Goal: Obtain resource: Download file/media

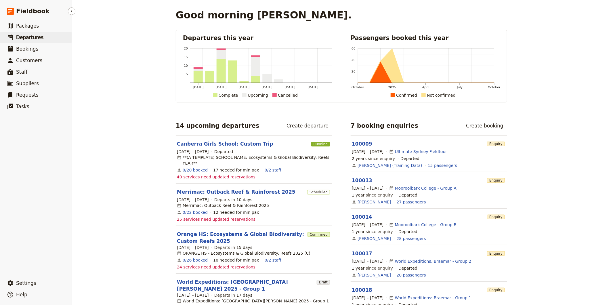
click at [32, 40] on span "Departures" at bounding box center [29, 38] width 27 height 6
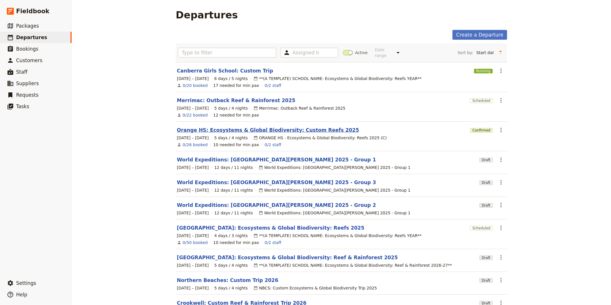
click at [199, 127] on link "Orange HS: Ecosystems & Global Biodiversity: Custom Reefs 2025" at bounding box center [268, 130] width 182 height 7
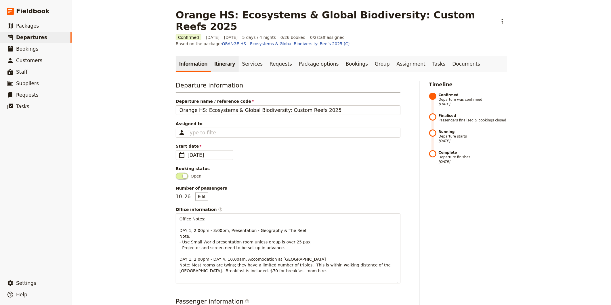
click at [214, 56] on link "Itinerary" at bounding box center [225, 64] width 28 height 16
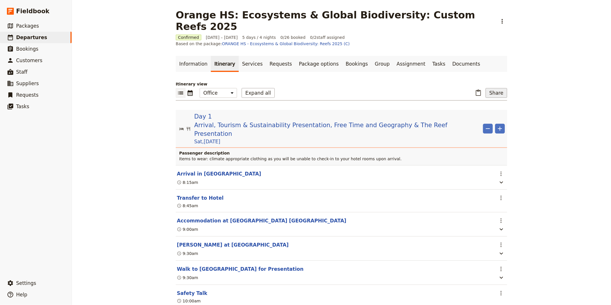
click at [494, 88] on button "Share" at bounding box center [497, 93] width 22 height 10
click at [457, 105] on span "Passenger itinerary" at bounding box center [437, 104] width 39 height 6
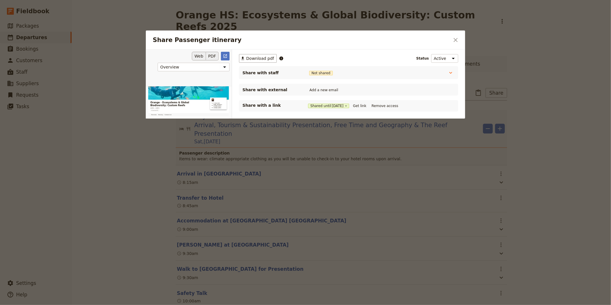
click at [212, 57] on button "PDF" at bounding box center [212, 56] width 13 height 9
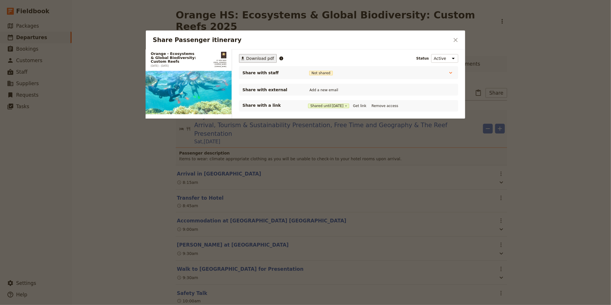
click at [256, 56] on span "Download pdf" at bounding box center [260, 59] width 28 height 6
click at [456, 44] on button "​" at bounding box center [456, 40] width 10 height 10
